Goal: Task Accomplishment & Management: Manage account settings

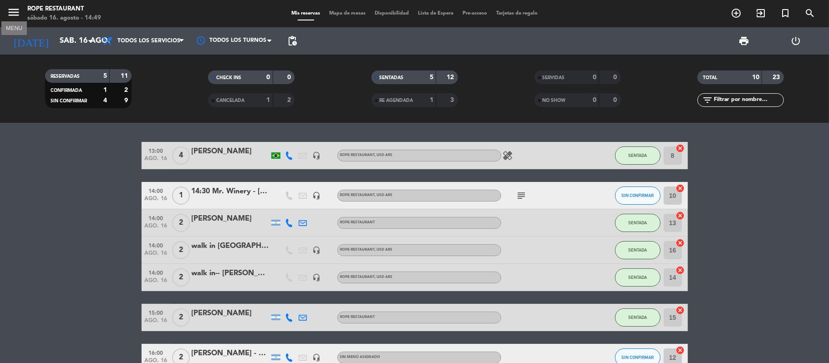
click at [15, 13] on icon "menu" at bounding box center [14, 12] width 14 height 14
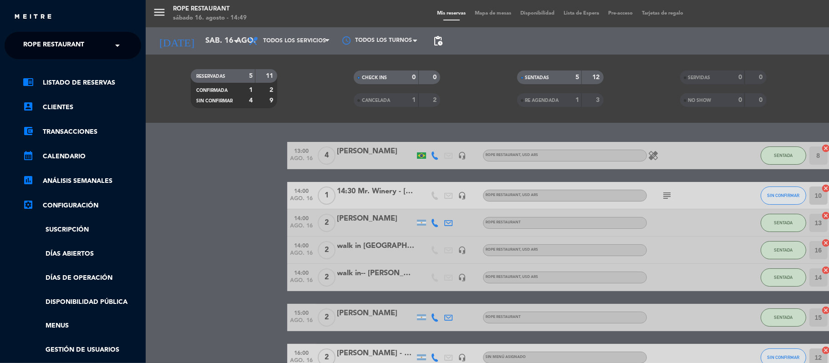
click at [84, 53] on span "Rope restaurant" at bounding box center [53, 45] width 61 height 19
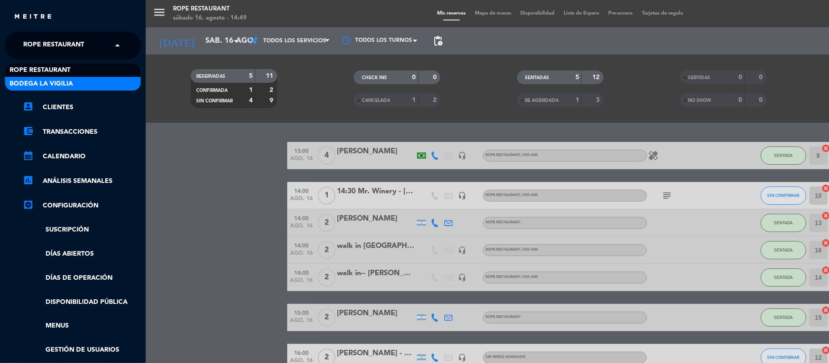
click at [92, 80] on div "Bodega La Vigilia" at bounding box center [73, 84] width 136 height 14
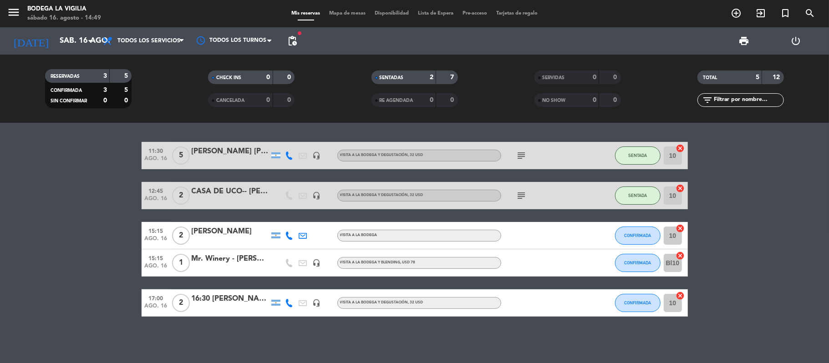
click at [257, 232] on div "[PERSON_NAME]" at bounding box center [230, 232] width 77 height 12
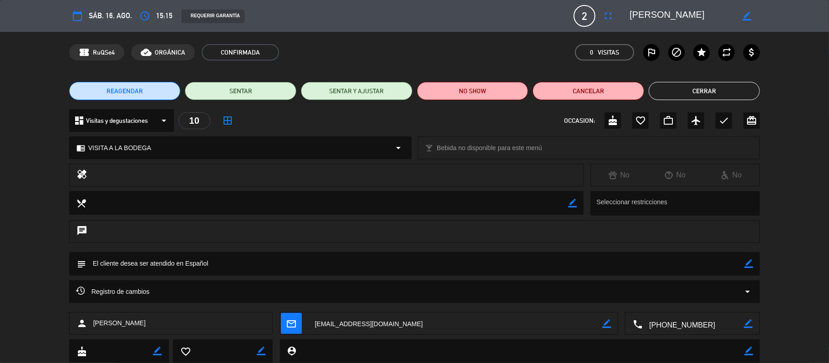
click at [696, 88] on button "Cerrar" at bounding box center [705, 91] width 112 height 18
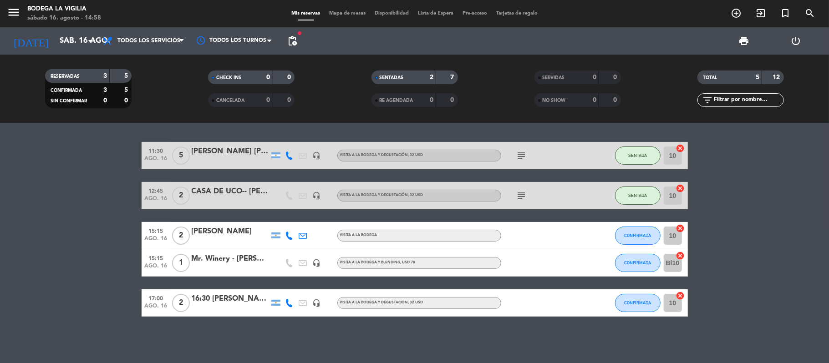
click at [340, 62] on div "RESERVADAS 3 5 CONFIRMADA 3 5 SIN CONFIRMAR 0 0 CHECK INS 0 0 CANCELADA 0 0 SEN…" at bounding box center [414, 89] width 829 height 68
click at [219, 340] on div "11:30 ago. 16 5 [PERSON_NAME] [PERSON_NAME] headset_mic VISITA A LA BODEGA Y DE…" at bounding box center [414, 243] width 829 height 240
click at [51, 193] on bookings-row "11:30 ago. 16 5 [PERSON_NAME] [PERSON_NAME] headset_mic VISITA A LA BODEGA Y DE…" at bounding box center [414, 229] width 829 height 175
click at [233, 266] on div at bounding box center [230, 268] width 77 height 7
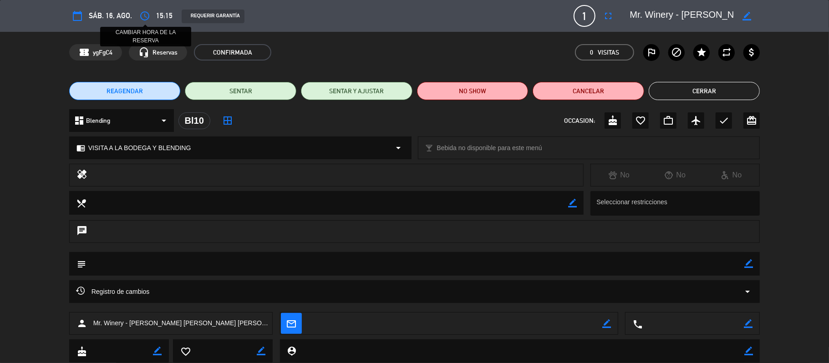
click at [143, 15] on icon "access_time" at bounding box center [144, 15] width 11 height 11
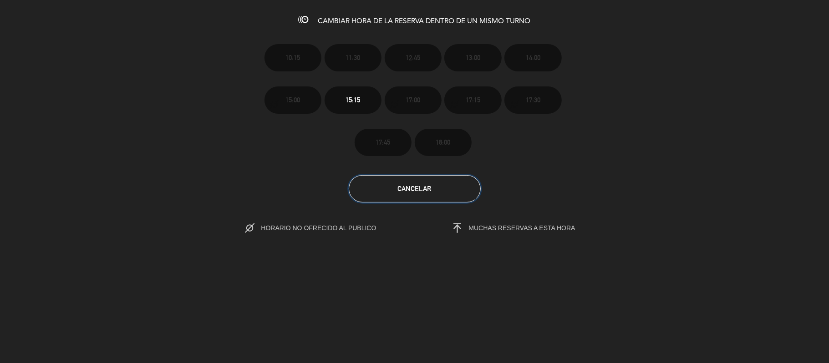
click at [392, 188] on button "Cancelar" at bounding box center [415, 188] width 132 height 27
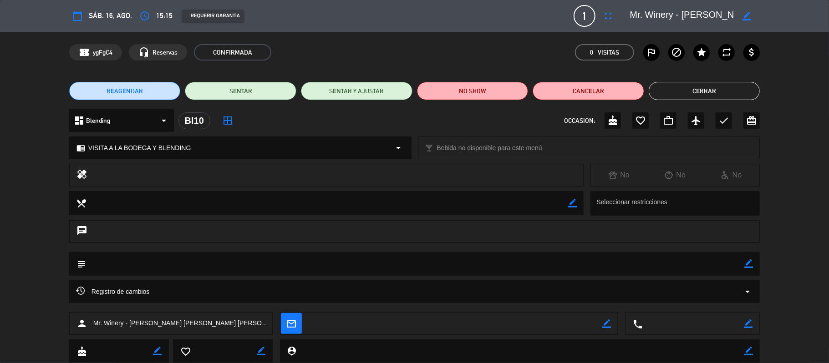
click at [655, 76] on div "REAGENDAR SENTAR SENTAR Y AJUSTAR NO SHOW Cancelar Cerrar" at bounding box center [414, 91] width 829 height 36
drag, startPoint x: 734, startPoint y: 82, endPoint x: 730, endPoint y: 84, distance: 4.7
click at [734, 82] on button "Cerrar" at bounding box center [705, 91] width 112 height 18
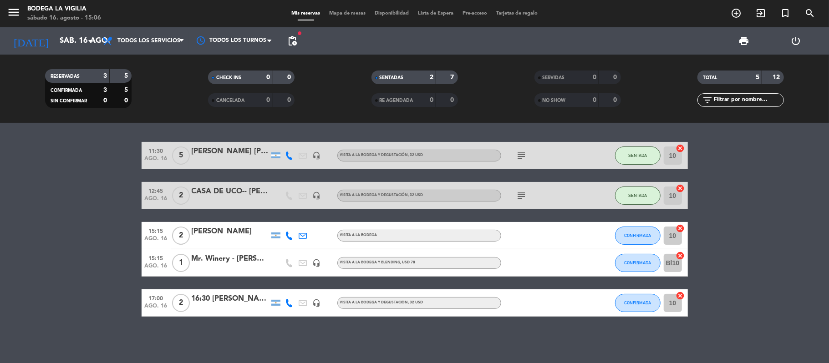
click at [137, 152] on bookings-row "11:30 ago. 16 5 [PERSON_NAME] [PERSON_NAME] headset_mic VISITA A LA BODEGA Y DE…" at bounding box center [414, 229] width 829 height 175
click at [741, 13] on icon "add_circle_outline" at bounding box center [736, 13] width 11 height 11
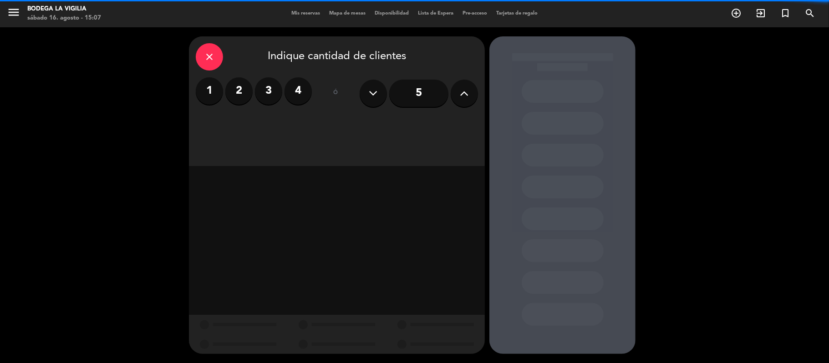
click at [246, 96] on label "2" at bounding box center [238, 90] width 27 height 27
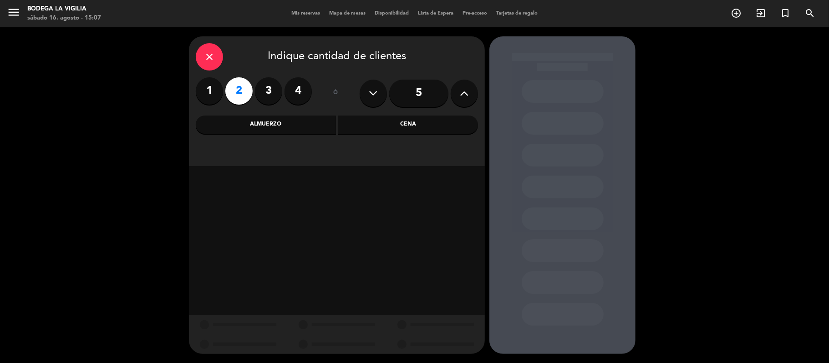
click at [271, 127] on div "Almuerzo" at bounding box center [266, 125] width 140 height 18
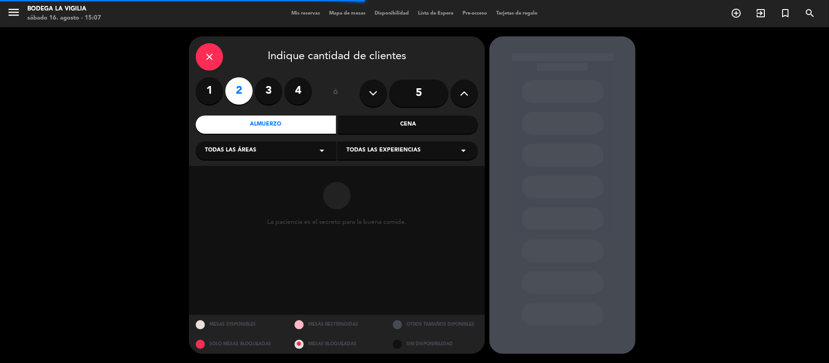
click at [358, 153] on span "Todas las experiencias" at bounding box center [383, 150] width 74 height 9
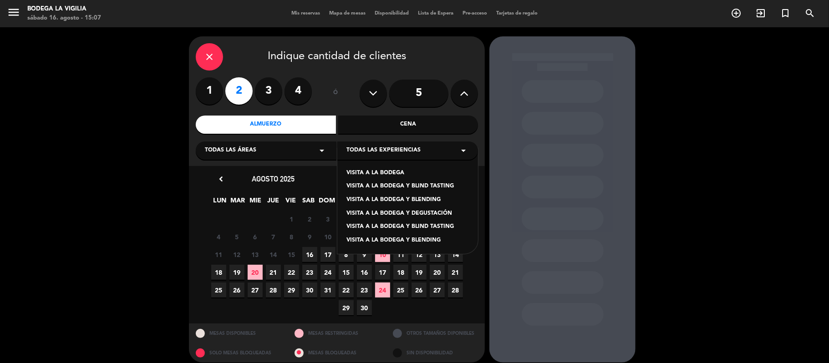
click at [376, 172] on div "VISITA A LA BODEGA" at bounding box center [407, 173] width 122 height 9
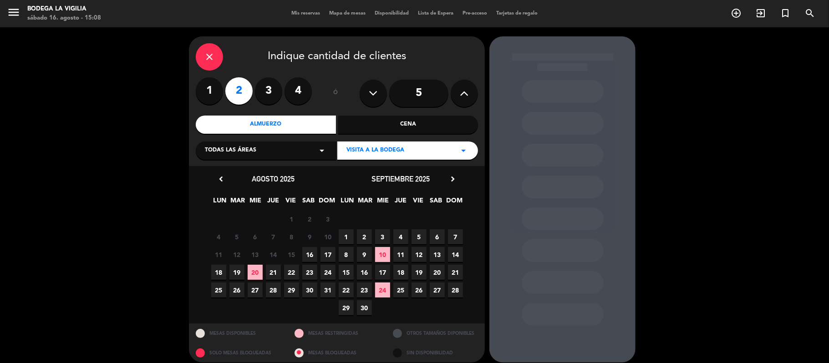
click at [308, 255] on span "16" at bounding box center [309, 254] width 15 height 15
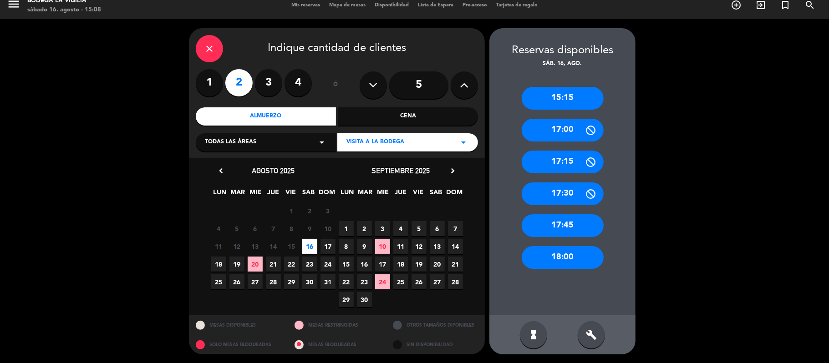
click at [569, 92] on div "15:15" at bounding box center [563, 98] width 82 height 23
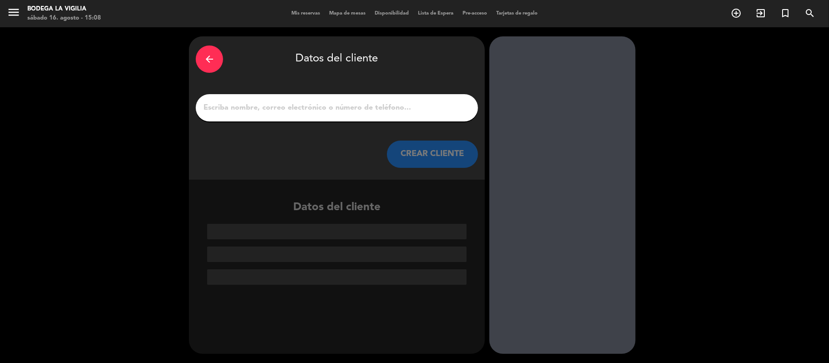
click at [365, 106] on input "1" at bounding box center [337, 108] width 269 height 13
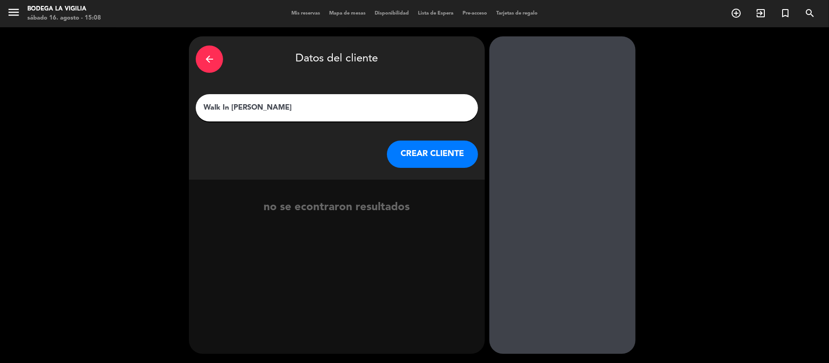
type input "Walk In [PERSON_NAME]"
click at [400, 162] on button "CREAR CLIENTE" at bounding box center [432, 154] width 91 height 27
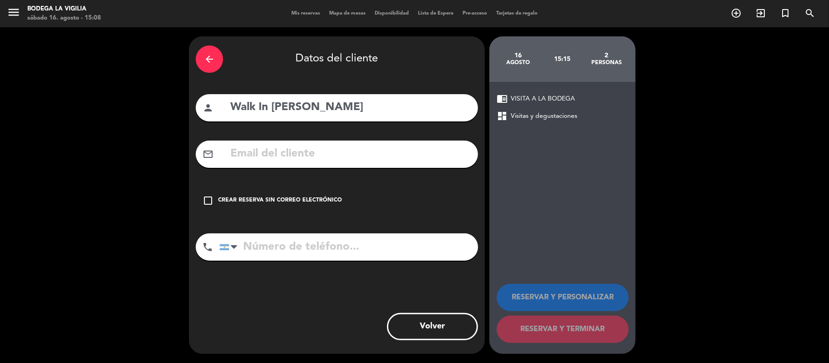
click at [305, 193] on div "check_box_outline_blank Crear reserva sin correo electrónico" at bounding box center [337, 200] width 282 height 27
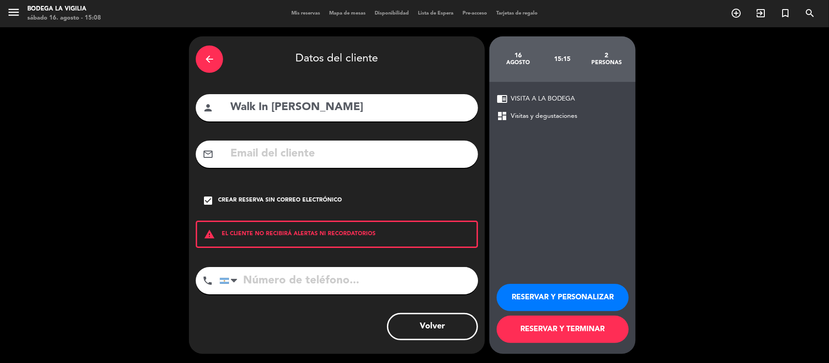
click at [585, 301] on button "RESERVAR Y PERSONALIZAR" at bounding box center [563, 297] width 132 height 27
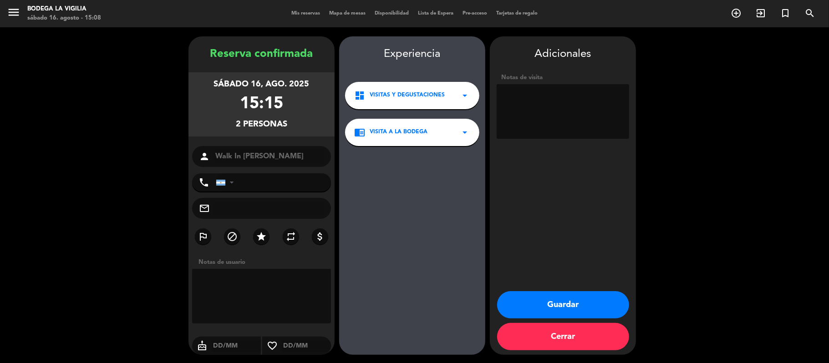
click at [544, 330] on button "Cerrar" at bounding box center [563, 336] width 132 height 27
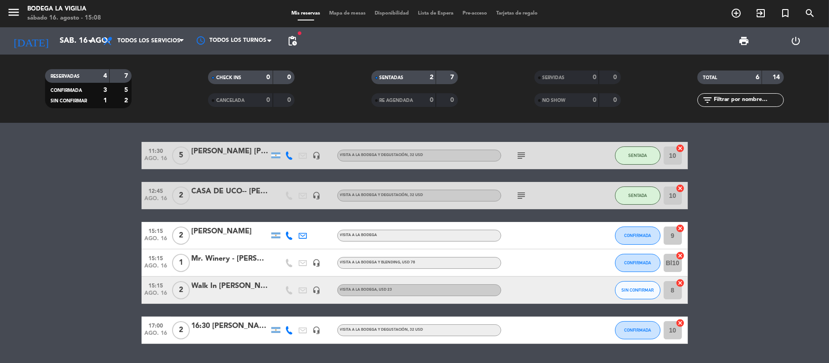
click at [524, 175] on div "11:30 ago. 16 5 [PERSON_NAME] [PERSON_NAME] headset_mic VISITA A LA BODEGA Y DE…" at bounding box center [415, 243] width 546 height 202
click at [731, 267] on bookings-row "11:30 ago. 16 5 [PERSON_NAME] [PERSON_NAME] headset_mic VISITA A LA BODEGA Y DE…" at bounding box center [414, 243] width 829 height 202
click at [632, 290] on span "SIN CONFIRMAR" at bounding box center [637, 290] width 32 height 5
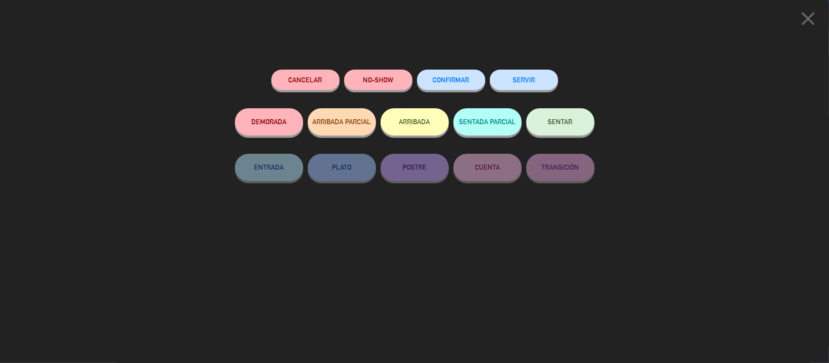
click at [581, 132] on button "SENTAR" at bounding box center [560, 121] width 68 height 27
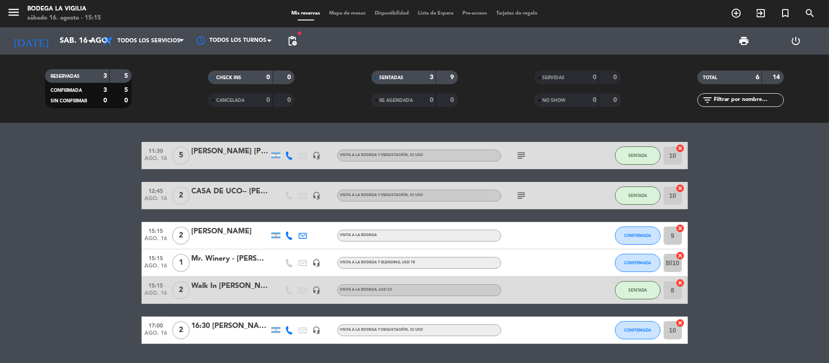
click at [241, 234] on div "[PERSON_NAME]" at bounding box center [230, 232] width 77 height 12
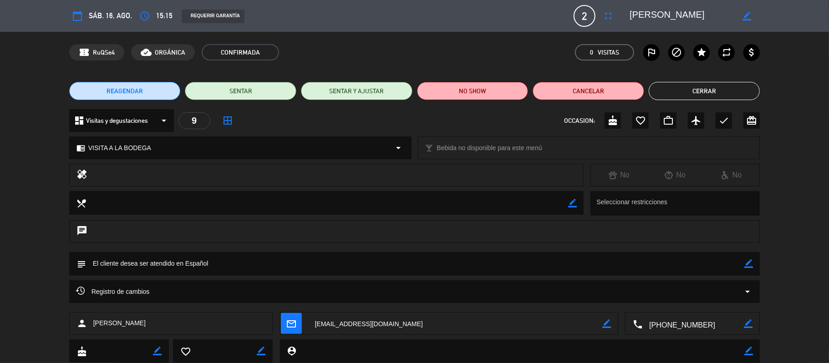
click at [703, 83] on button "Cerrar" at bounding box center [705, 91] width 112 height 18
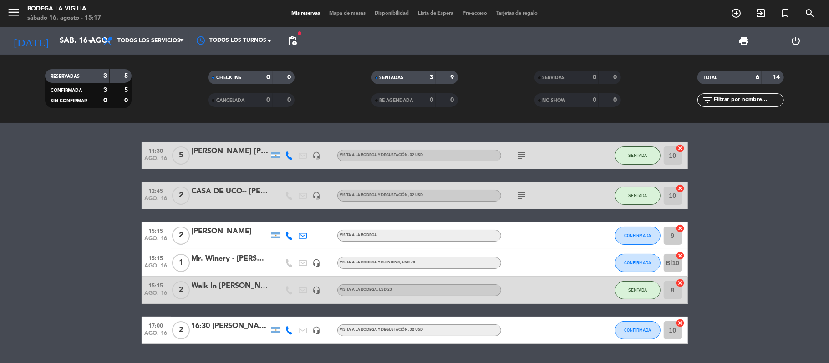
click at [235, 328] on div "16:30 [PERSON_NAME]" at bounding box center [230, 326] width 77 height 12
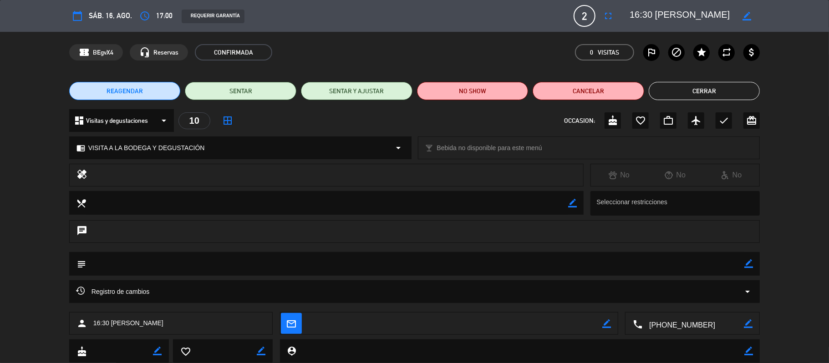
click at [736, 323] on textarea at bounding box center [693, 324] width 102 height 23
click at [727, 301] on span at bounding box center [725, 301] width 7 height 7
click at [219, 90] on button "SENTAR" at bounding box center [241, 91] width 112 height 18
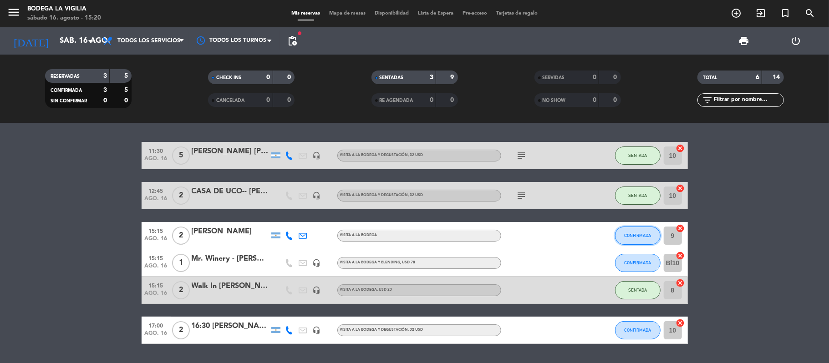
click at [618, 235] on button "CONFIRMADA" at bounding box center [638, 236] width 46 height 18
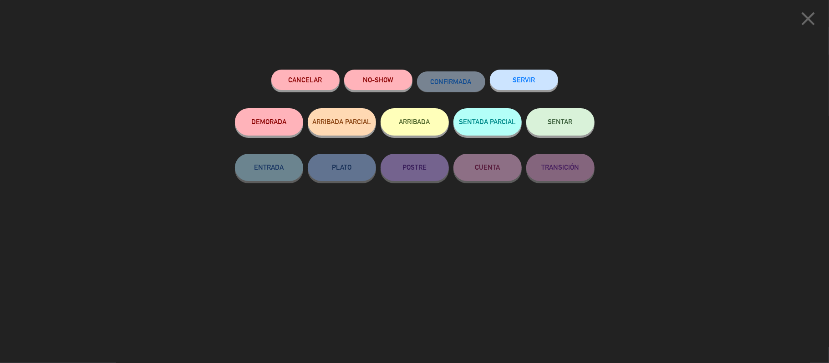
click at [573, 124] on button "SENTAR" at bounding box center [560, 121] width 68 height 27
